Goal: Information Seeking & Learning: Find specific fact

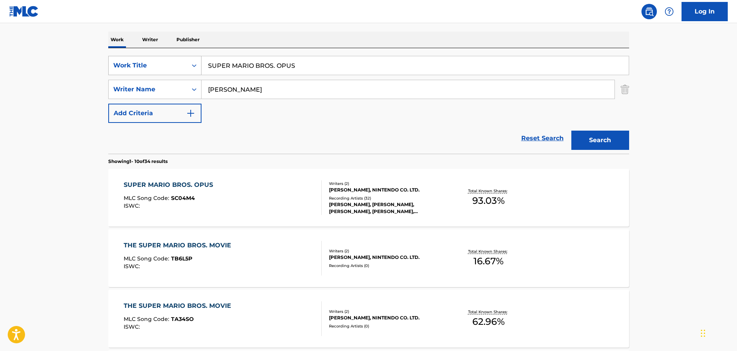
drag, startPoint x: 308, startPoint y: 63, endPoint x: 154, endPoint y: 59, distance: 153.8
click at [154, 59] on div "SearchWithCriteriaaa949853-cad2-443f-8424-e0da2ffc70f6 Work Title SUPER MARIO B…" at bounding box center [368, 65] width 521 height 19
paste input "End"
type input "End"
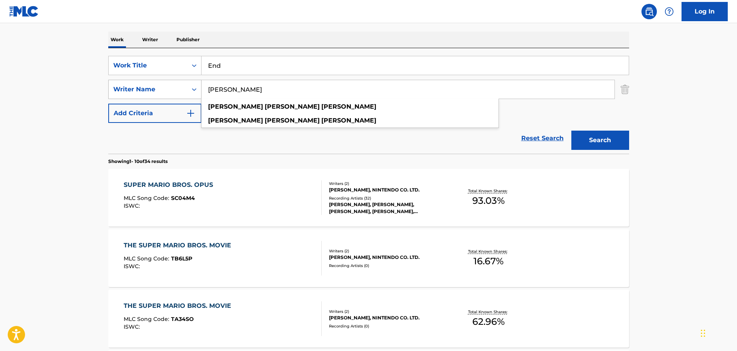
drag, startPoint x: 275, startPoint y: 85, endPoint x: 176, endPoint y: 85, distance: 98.7
click at [176, 85] on div "SearchWithCriteriac56935a5-2ca0-4434-ab7b-a4a1b7583225 Writer Name [PERSON_NAME…" at bounding box center [368, 89] width 521 height 19
paste input "[PERSON_NAME]"
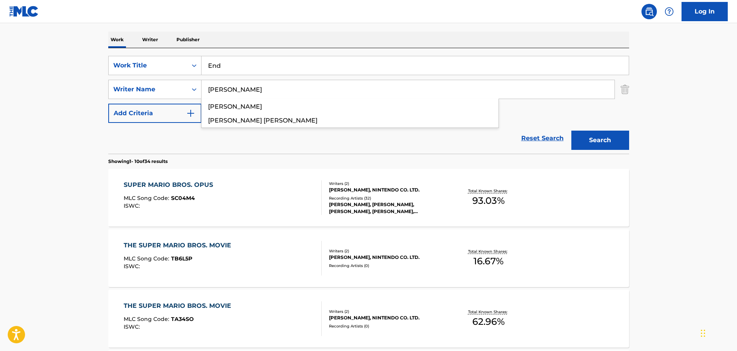
type input "[PERSON_NAME]"
click at [609, 138] on button "Search" at bounding box center [601, 140] width 58 height 19
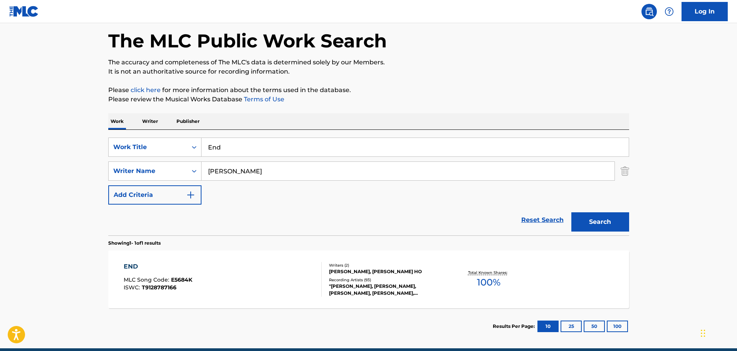
scroll to position [68, 0]
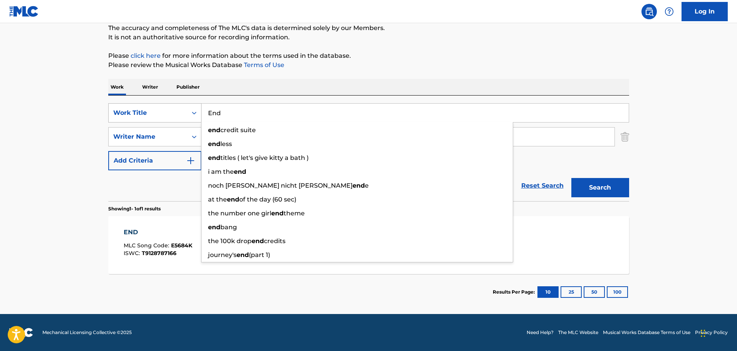
paste input "THE WINNER TAKES IT ALL"
drag, startPoint x: 237, startPoint y: 119, endPoint x: 168, endPoint y: 118, distance: 69.4
click at [168, 118] on div "SearchWithCriteriaaa949853-cad2-443f-8424-e0da2ffc70f6 Work Title End end credi…" at bounding box center [368, 112] width 521 height 19
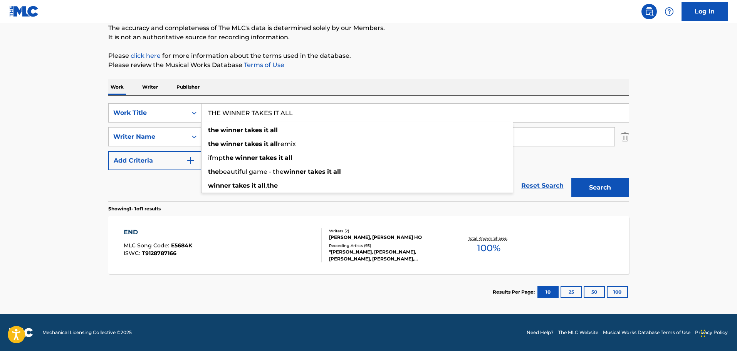
type input "THE WINNER TAKES IT ALL"
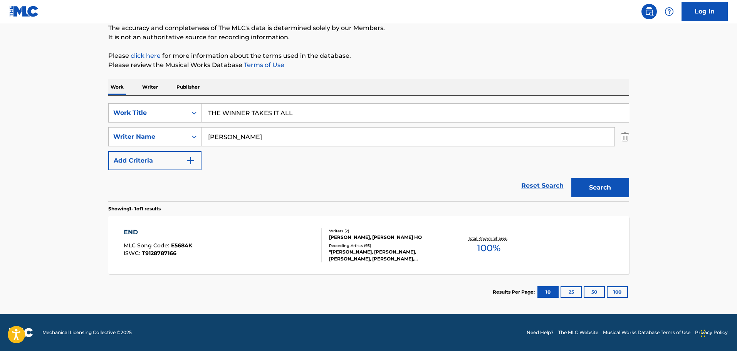
click at [274, 143] on input "[PERSON_NAME]" at bounding box center [408, 137] width 413 height 18
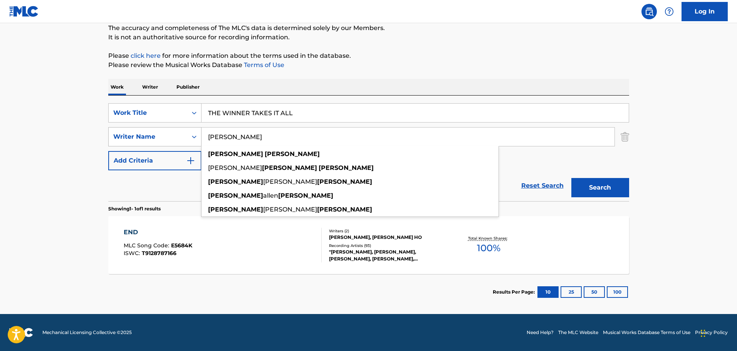
drag, startPoint x: 277, startPoint y: 139, endPoint x: 193, endPoint y: 137, distance: 83.3
click at [191, 136] on div "SearchWithCriteriac56935a5-2ca0-4434-ab7b-a4a1b7583225 Writer Name [PERSON_NAME…" at bounding box center [368, 136] width 521 height 19
paste input "[PERSON_NAME]"
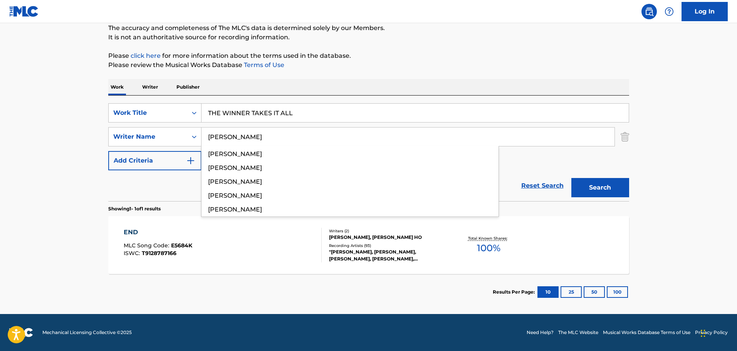
type input "[PERSON_NAME]"
click at [572, 178] on button "Search" at bounding box center [601, 187] width 58 height 19
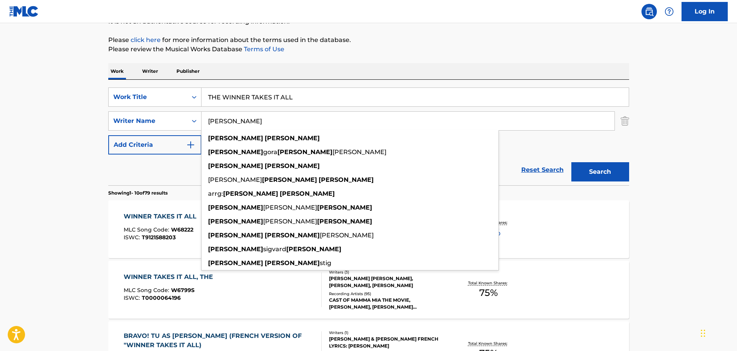
scroll to position [86, 0]
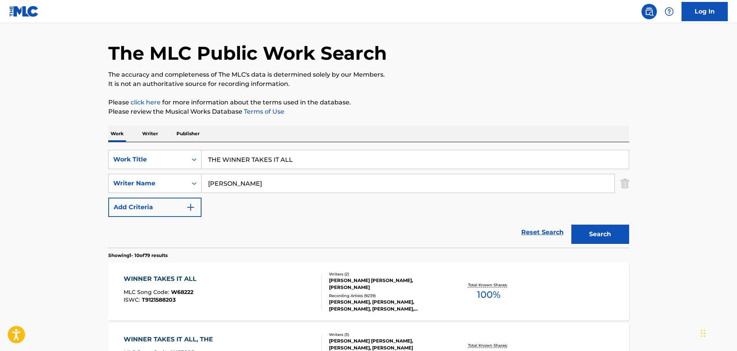
scroll to position [8, 0]
